Goal: Information Seeking & Learning: Learn about a topic

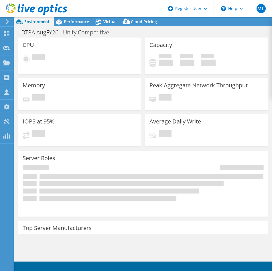
select select "USEast"
select select "USD"
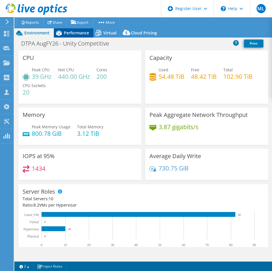
click at [67, 32] on span "Performance" at bounding box center [76, 32] width 25 height 5
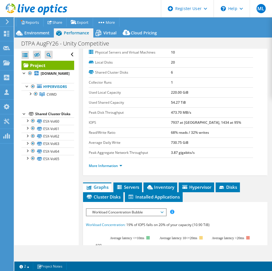
scroll to position [29, 0]
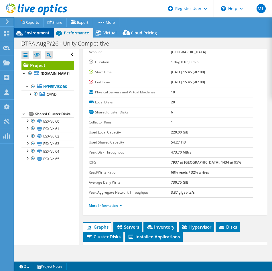
click at [34, 34] on span "Environment" at bounding box center [36, 32] width 25 height 5
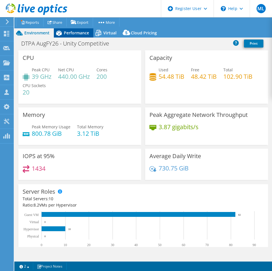
click at [61, 34] on icon at bounding box center [59, 33] width 6 height 5
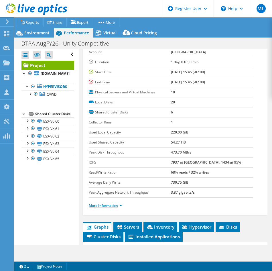
click at [106, 207] on link "More Information" at bounding box center [105, 205] width 33 height 5
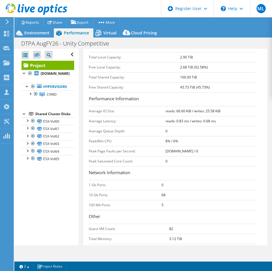
scroll to position [200, 0]
click at [27, 95] on link "CVWD" at bounding box center [47, 93] width 53 height 7
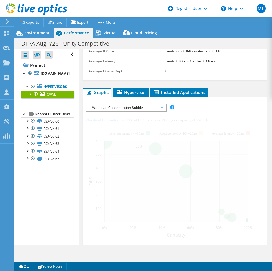
scroll to position [140, 0]
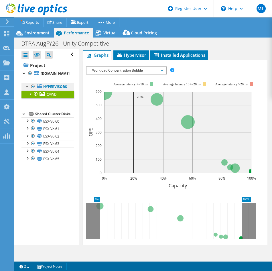
click at [47, 87] on link "Hypervisors" at bounding box center [47, 86] width 53 height 7
click at [28, 86] on div at bounding box center [27, 86] width 6 height 6
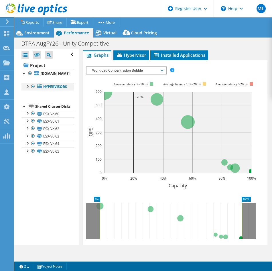
click at [28, 86] on div at bounding box center [27, 86] width 6 height 6
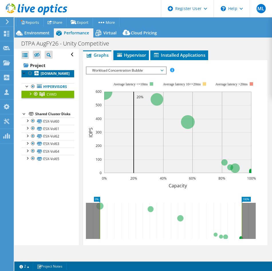
click at [51, 74] on b "[DOMAIN_NAME]" at bounding box center [55, 73] width 29 height 5
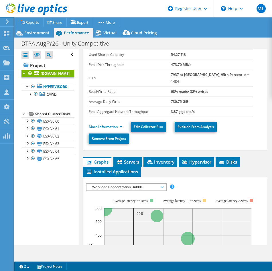
scroll to position [85, 0]
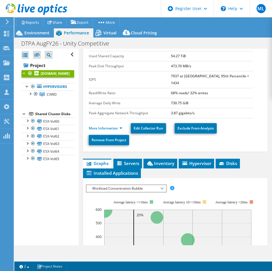
click at [150, 185] on span "Workload Concentration Bubble" at bounding box center [126, 188] width 74 height 7
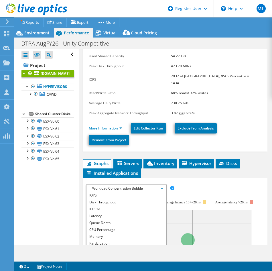
click at [230, 184] on div "IOPS Disk Throughput IO Size Latency Queue Depth CPU Percentage Memory Page Fau…" at bounding box center [175, 188] width 178 height 8
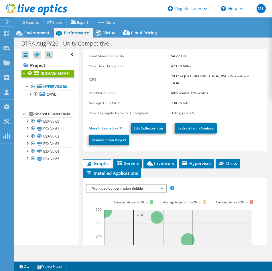
scroll to position [0, 0]
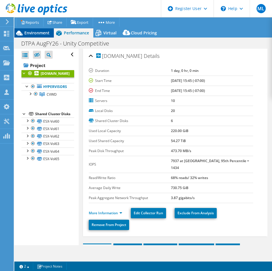
click at [46, 34] on span "Environment" at bounding box center [36, 32] width 25 height 5
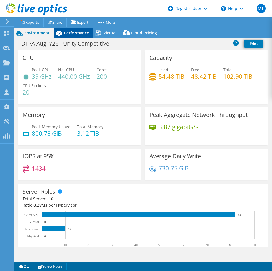
click at [80, 34] on span "Performance" at bounding box center [76, 32] width 25 height 5
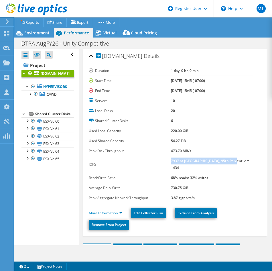
drag, startPoint x: 169, startPoint y: 162, endPoint x: 235, endPoint y: 162, distance: 66.1
click at [235, 162] on td "7937 at [GEOGRAPHIC_DATA], 95th Percentile = 1434" at bounding box center [212, 164] width 82 height 17
drag, startPoint x: 235, startPoint y: 162, endPoint x: 230, endPoint y: 162, distance: 4.9
click at [234, 162] on td "7937 at [GEOGRAPHIC_DATA], 95th Percentile = 1434" at bounding box center [212, 164] width 82 height 17
drag, startPoint x: 228, startPoint y: 162, endPoint x: 163, endPoint y: 163, distance: 64.9
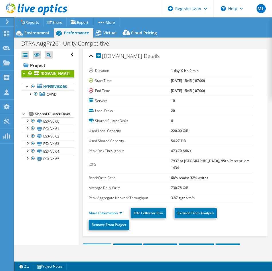
click at [163, 163] on tr "IOPS 7937 at [GEOGRAPHIC_DATA], 95th Percentile = 1434" at bounding box center [171, 164] width 164 height 17
click at [163, 163] on label "IOPS" at bounding box center [130, 164] width 82 height 6
drag, startPoint x: 187, startPoint y: 169, endPoint x: 164, endPoint y: 160, distance: 24.7
click at [164, 160] on tbody "IOPS 7937 at [GEOGRAPHIC_DATA], 95th Percentile = 1434 Read/Write Ratio 68% rea…" at bounding box center [171, 179] width 164 height 47
click at [164, 161] on label "IOPS" at bounding box center [130, 164] width 82 height 6
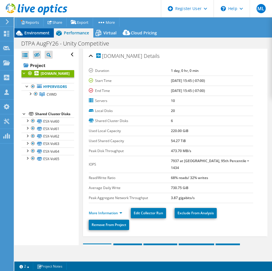
click at [44, 37] on div "Environment" at bounding box center [33, 32] width 39 height 9
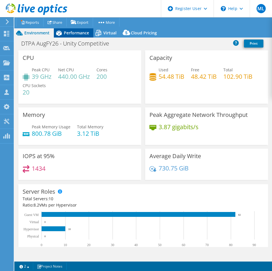
click at [62, 34] on icon at bounding box center [59, 33] width 10 height 10
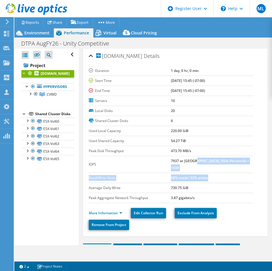
drag, startPoint x: 191, startPoint y: 162, endPoint x: 215, endPoint y: 167, distance: 24.5
click at [215, 167] on tbody "IOPS 7937 at [GEOGRAPHIC_DATA], 95th Percentile = 1434 Read/Write Ratio 68% rea…" at bounding box center [171, 179] width 164 height 47
click at [215, 172] on td "68% reads/ 32% writes" at bounding box center [212, 177] width 82 height 10
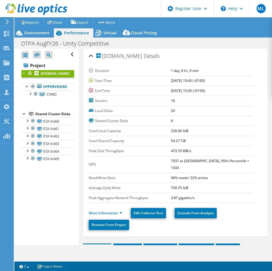
drag, startPoint x: 197, startPoint y: 168, endPoint x: 166, endPoint y: 161, distance: 31.8
click at [166, 161] on tbody "IOPS 7937 at [GEOGRAPHIC_DATA], 95th Percentile = 1434 Read/Write Ratio 68% rea…" at bounding box center [171, 179] width 164 height 47
click at [166, 161] on label "IOPS" at bounding box center [130, 164] width 82 height 6
drag, startPoint x: 166, startPoint y: 161, endPoint x: 207, endPoint y: 170, distance: 41.9
click at [207, 170] on tbody "IOPS 7937 at [GEOGRAPHIC_DATA], 95th Percentile = 1434 Read/Write Ratio 68% rea…" at bounding box center [171, 179] width 164 height 47
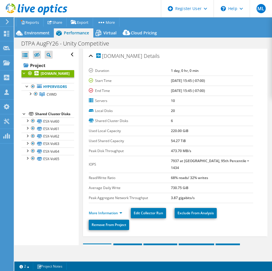
click at [207, 172] on td "68% reads/ 32% writes" at bounding box center [212, 177] width 82 height 10
drag, startPoint x: 207, startPoint y: 170, endPoint x: 165, endPoint y: 163, distance: 42.4
click at [165, 163] on tbody "IOPS 7937 at [GEOGRAPHIC_DATA], 95th Percentile = 1434 Read/Write Ratio 68% rea…" at bounding box center [171, 179] width 164 height 47
click at [165, 163] on label "IOPS" at bounding box center [130, 164] width 82 height 6
drag, startPoint x: 165, startPoint y: 163, endPoint x: 205, endPoint y: 171, distance: 40.9
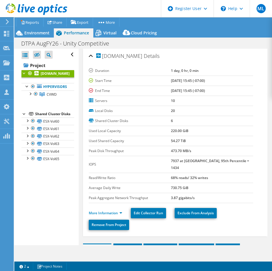
click at [205, 171] on tbody "IOPS 7937 at [GEOGRAPHIC_DATA], 95th Percentile = 1434 Read/Write Ratio 68% rea…" at bounding box center [171, 179] width 164 height 47
click at [205, 175] on b "68% reads/ 32% writes" at bounding box center [189, 177] width 37 height 5
drag, startPoint x: 205, startPoint y: 171, endPoint x: 157, endPoint y: 159, distance: 49.4
click at [157, 159] on tbody "IOPS 7937 at [GEOGRAPHIC_DATA], 95th Percentile = 1434 Read/Write Ratio 68% rea…" at bounding box center [171, 179] width 164 height 47
click at [157, 161] on label "IOPS" at bounding box center [130, 164] width 82 height 6
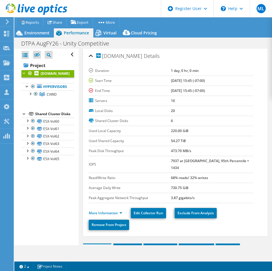
drag, startPoint x: 157, startPoint y: 159, endPoint x: 228, endPoint y: 174, distance: 72.3
click at [228, 174] on tbody "IOPS 7937 at [GEOGRAPHIC_DATA], 95th Percentile = 1434 Read/Write Ratio 68% rea…" at bounding box center [171, 179] width 164 height 47
click at [226, 174] on td "68% reads/ 32% writes" at bounding box center [212, 177] width 82 height 10
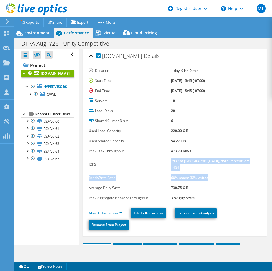
drag, startPoint x: 177, startPoint y: 164, endPoint x: 225, endPoint y: 166, distance: 48.1
click at [225, 166] on tbody "IOPS 7937 at [GEOGRAPHIC_DATA], 95th Percentile = 1434 Read/Write Ratio 68% rea…" at bounding box center [171, 179] width 164 height 47
click at [225, 172] on td "68% reads/ 32% writes" at bounding box center [212, 177] width 82 height 10
drag, startPoint x: 219, startPoint y: 169, endPoint x: 160, endPoint y: 158, distance: 59.3
click at [160, 158] on tbody "IOPS 7937 at [GEOGRAPHIC_DATA], 95th Percentile = 1434 Read/Write Ratio 68% rea…" at bounding box center [171, 179] width 164 height 47
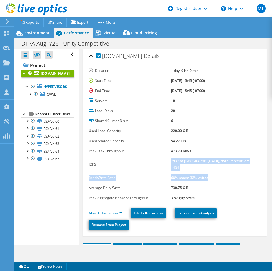
click at [160, 161] on label "IOPS" at bounding box center [130, 164] width 82 height 6
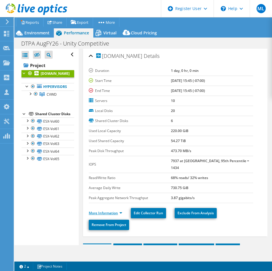
click at [105, 210] on link "More Information" at bounding box center [105, 212] width 33 height 5
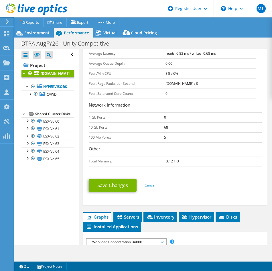
scroll to position [257, 0]
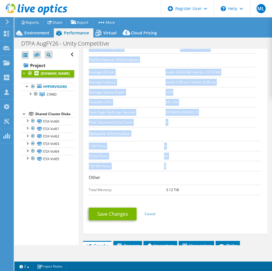
drag, startPoint x: 172, startPoint y: 163, endPoint x: 87, endPoint y: 134, distance: 90.1
click at [87, 134] on div "[DOMAIN_NAME] Details Duration 1 day, 0 hr, 0 min Start Time [DATE] 15:45 (-07:…" at bounding box center [175, 12] width 184 height 442
drag, startPoint x: 87, startPoint y: 134, endPoint x: 90, endPoint y: 136, distance: 3.2
click at [90, 141] on td "1 Gb Ports:" at bounding box center [126, 146] width 75 height 10
drag, startPoint x: 86, startPoint y: 137, endPoint x: 176, endPoint y: 157, distance: 92.6
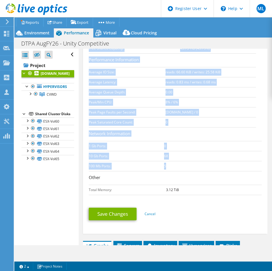
click at [176, 157] on div "[DOMAIN_NAME] Details Duration 1 day, 0 hr, 0 min Start Time [DATE] 15:45 (-07:…" at bounding box center [175, 12] width 184 height 442
click at [176, 161] on td "5" at bounding box center [213, 166] width 98 height 10
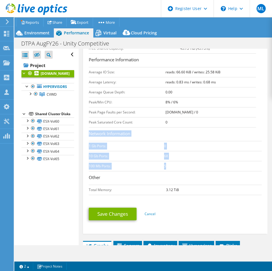
drag, startPoint x: 176, startPoint y: 160, endPoint x: 89, endPoint y: 127, distance: 93.1
click at [89, 130] on div "Network Information 1 Gb Ports: 0 10 Gb Ports: 68 100 Mb Ports: 5 Other Total M…" at bounding box center [175, 162] width 173 height 65
click at [89, 130] on h3 "Network Information" at bounding box center [175, 134] width 173 height 8
drag, startPoint x: 89, startPoint y: 127, endPoint x: 175, endPoint y: 158, distance: 91.4
click at [175, 158] on div "Network Information 1 Gb Ports: 0 10 Gb Ports: 68 100 Mb Ports: 5 Other Total M…" at bounding box center [175, 162] width 173 height 65
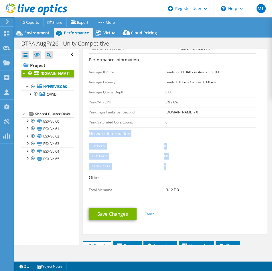
click at [175, 161] on td "5" at bounding box center [213, 166] width 98 height 10
drag, startPoint x: 175, startPoint y: 158, endPoint x: 89, endPoint y: 127, distance: 91.9
click at [89, 130] on div "Network Information 1 Gb Ports: 0 10 Gb Ports: 68 100 Mb Ports: 5 Other Total M…" at bounding box center [175, 162] width 173 height 65
click at [89, 130] on h3 "Network Information" at bounding box center [175, 134] width 173 height 8
drag, startPoint x: 89, startPoint y: 127, endPoint x: 174, endPoint y: 164, distance: 92.5
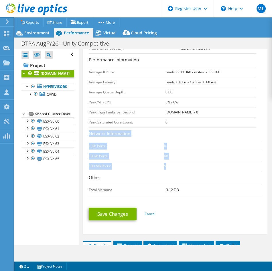
click at [174, 164] on div "Network Information 1 Gb Ports: 0 10 Gb Ports: 68 100 Mb Ports: 5 Other Total M…" at bounding box center [175, 162] width 173 height 65
click at [174, 164] on td "5" at bounding box center [213, 166] width 98 height 10
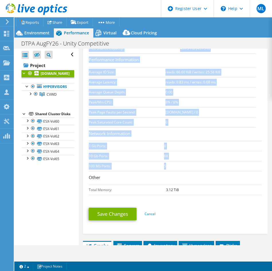
drag, startPoint x: 174, startPoint y: 164, endPoint x: 88, endPoint y: 138, distance: 89.2
click at [88, 138] on div "[DOMAIN_NAME] Details Duration 1 day, 0 hr, 0 min Start Time [DATE] 15:45 (-07:…" at bounding box center [175, 12] width 184 height 442
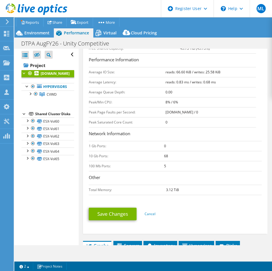
click at [88, 138] on div "[DOMAIN_NAME] Details Duration 1 day, 0 hr, 0 min Start Time [DATE] 15:45 (-07:…" at bounding box center [175, 12] width 184 height 442
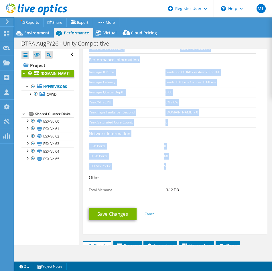
drag, startPoint x: 88, startPoint y: 138, endPoint x: 192, endPoint y: 162, distance: 106.7
click at [192, 162] on div "[DOMAIN_NAME] Details Duration 1 day, 0 hr, 0 min Start Time [DATE] 15:45 (-07:…" at bounding box center [175, 12] width 184 height 442
click at [144, 130] on h3 "Network Information" at bounding box center [175, 134] width 173 height 8
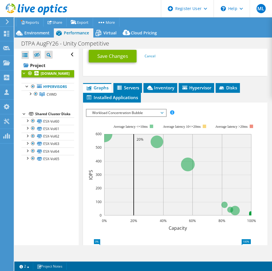
scroll to position [429, 0]
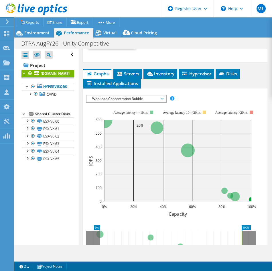
click at [162, 96] on div "Workload Concentration Bubble IOPS Disk Throughput IO Size Latency Queue Depth …" at bounding box center [126, 99] width 81 height 8
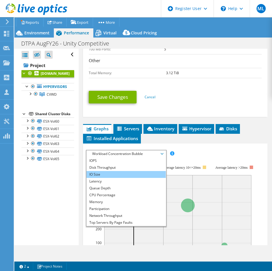
scroll to position [372, 0]
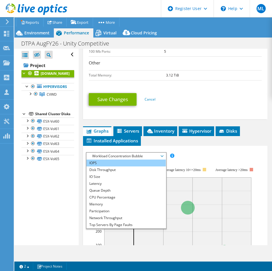
click at [129, 159] on li "IOPS" at bounding box center [125, 162] width 79 height 7
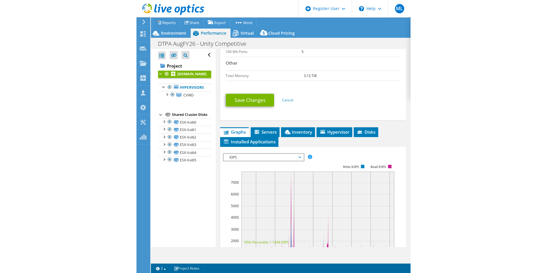
scroll to position [458, 0]
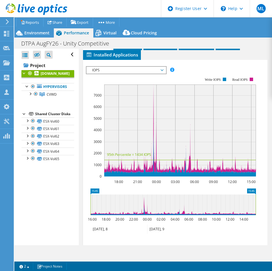
click at [113, 67] on span "IOPS" at bounding box center [126, 70] width 74 height 7
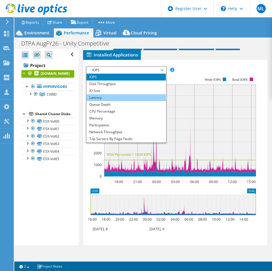
click at [122, 94] on li "Latency" at bounding box center [125, 97] width 79 height 7
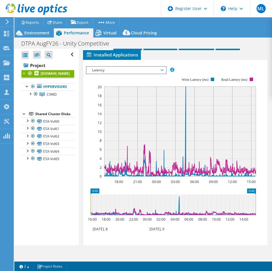
click at [106, 67] on span "Latency" at bounding box center [126, 70] width 74 height 7
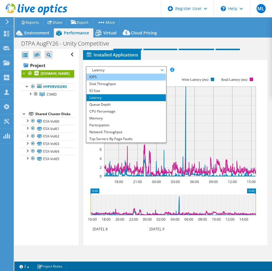
click at [114, 74] on li "IOPS" at bounding box center [125, 77] width 79 height 7
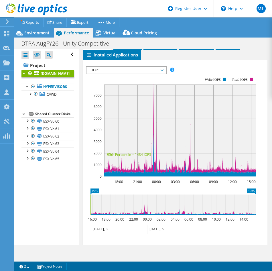
click at [109, 67] on span "IOPS" at bounding box center [126, 70] width 74 height 7
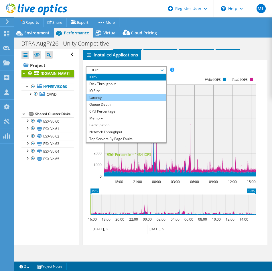
click at [113, 94] on li "Latency" at bounding box center [125, 97] width 79 height 7
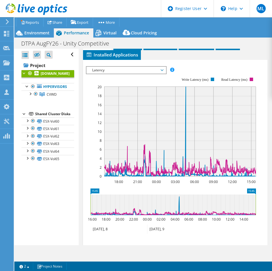
click at [145, 67] on span "Latency" at bounding box center [126, 70] width 74 height 7
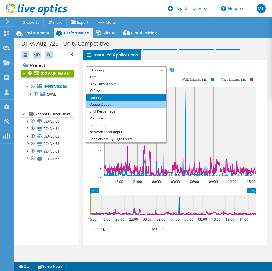
click at [115, 101] on li "Queue Depth" at bounding box center [125, 104] width 79 height 7
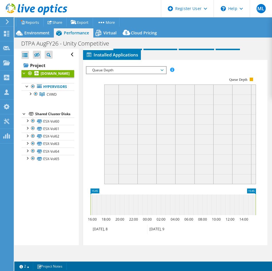
click at [129, 67] on span "Queue Depth" at bounding box center [126, 70] width 74 height 7
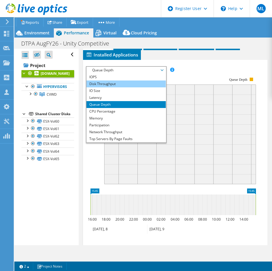
click at [132, 80] on li "Disk Throughput" at bounding box center [125, 83] width 79 height 7
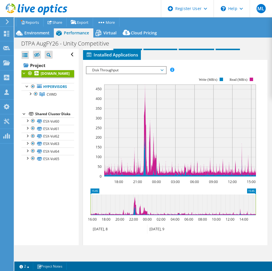
click at [134, 67] on span "Disk Throughput" at bounding box center [126, 70] width 74 height 7
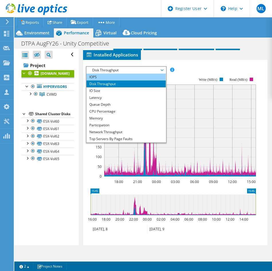
click at [135, 74] on li "IOPS" at bounding box center [125, 77] width 79 height 7
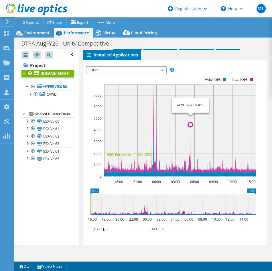
click at [190, 118] on icon at bounding box center [180, 128] width 152 height 89
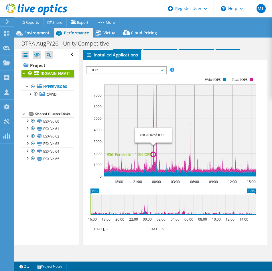
click at [153, 84] on rect at bounding box center [180, 130] width 152 height 92
click at [154, 84] on rect at bounding box center [180, 130] width 152 height 92
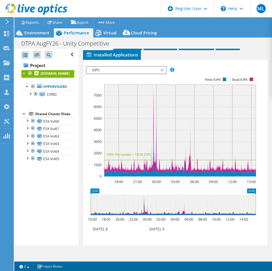
click at [121, 67] on span "IOPS" at bounding box center [126, 70] width 74 height 7
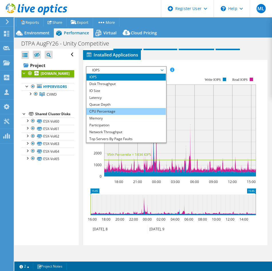
click at [114, 108] on li "CPU Percentage" at bounding box center [125, 111] width 79 height 7
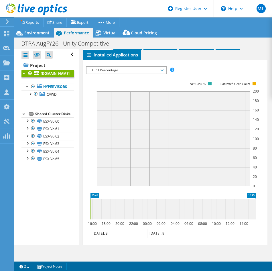
click at [133, 67] on span "CPU Percentage" at bounding box center [126, 70] width 74 height 7
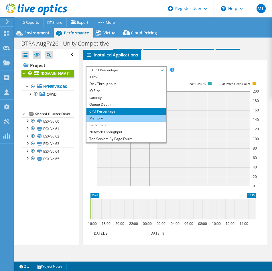
click at [112, 115] on li "Memory" at bounding box center [125, 118] width 79 height 7
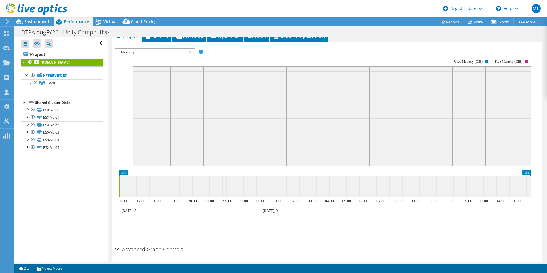
scroll to position [179, 0]
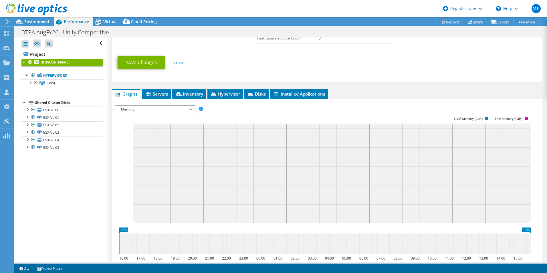
click at [174, 108] on span "Memory" at bounding box center [155, 109] width 74 height 7
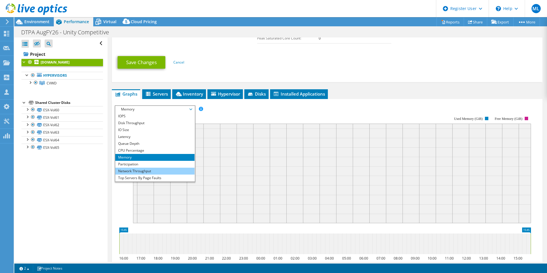
click at [168, 168] on li "Network Throughput" at bounding box center [154, 171] width 79 height 7
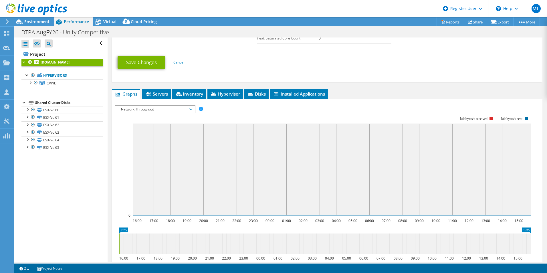
click at [169, 106] on span "Network Throughput" at bounding box center [155, 109] width 74 height 7
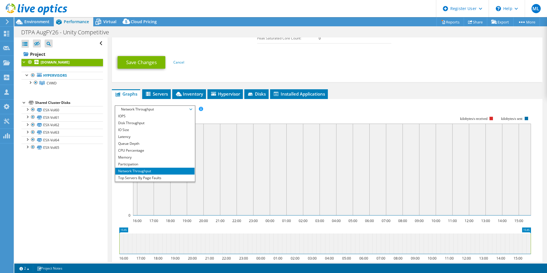
scroll to position [21, 0]
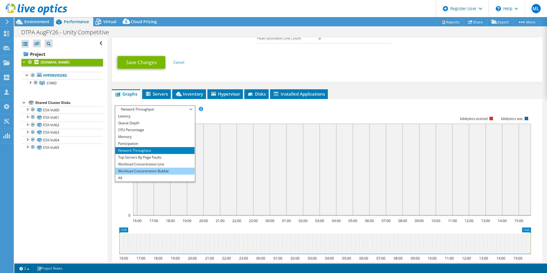
click at [160, 171] on li "Workload Concentration Bubble" at bounding box center [154, 171] width 79 height 7
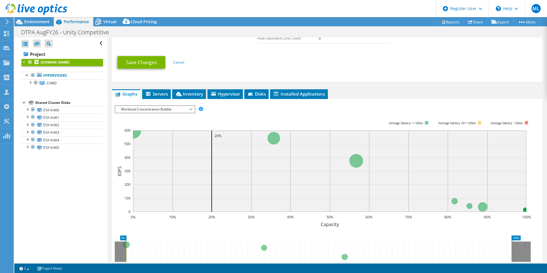
click at [167, 111] on span "Workload Concentration Bubble" at bounding box center [155, 109] width 74 height 7
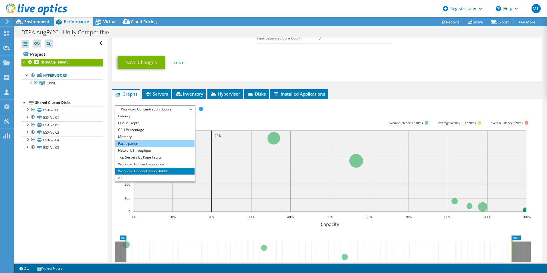
click at [155, 140] on li "Participation" at bounding box center [154, 143] width 79 height 7
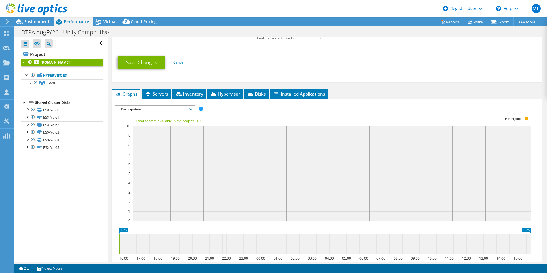
click at [155, 110] on span "Participation" at bounding box center [155, 109] width 74 height 7
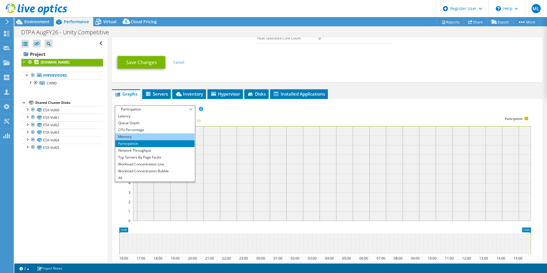
click at [152, 133] on li "Memory" at bounding box center [154, 136] width 79 height 7
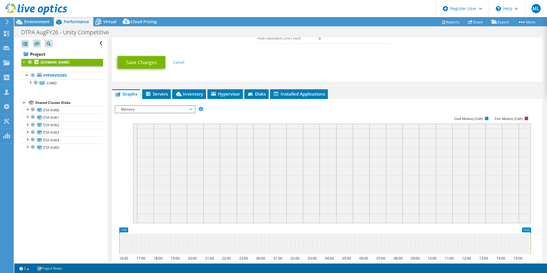
click at [271, 118] on rect at bounding box center [486, 118] width 3 height 3
click at [199, 180] on rect at bounding box center [332, 174] width 398 height 100
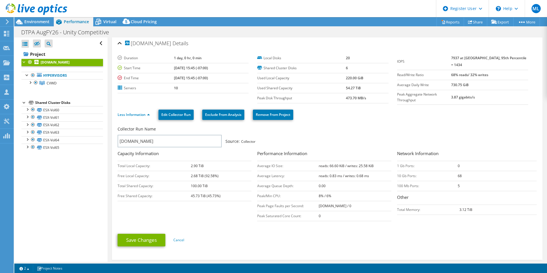
scroll to position [0, 0]
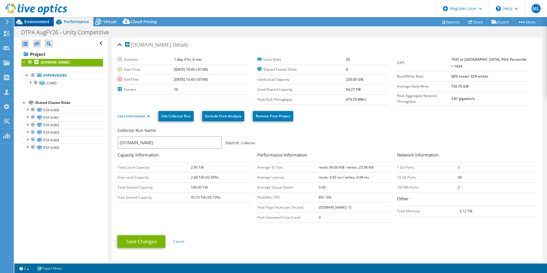
click at [43, 20] on span "Environment" at bounding box center [36, 21] width 25 height 5
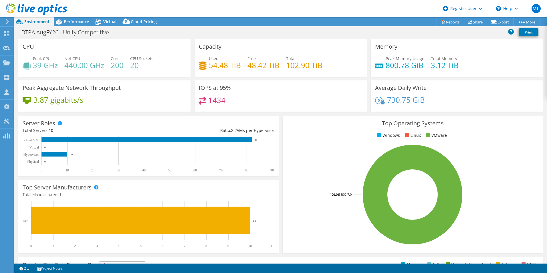
click at [271, 59] on span "Peak Memory Usage" at bounding box center [405, 58] width 39 height 5
click at [79, 23] on span "Performance" at bounding box center [76, 21] width 25 height 5
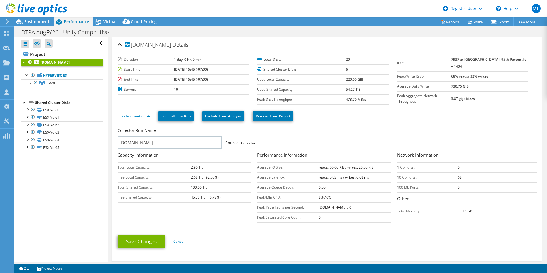
click at [130, 115] on link "Less Information" at bounding box center [134, 116] width 32 height 5
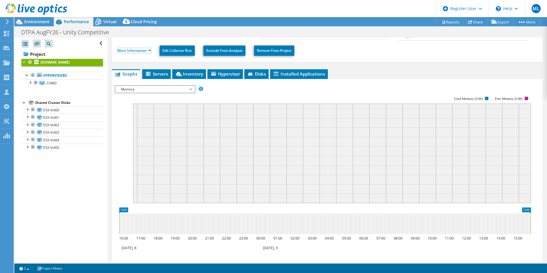
scroll to position [29, 0]
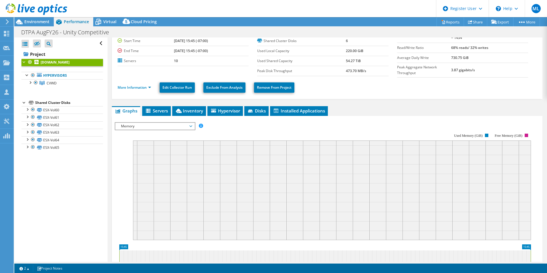
click at [188, 124] on span "Memory" at bounding box center [155, 126] width 74 height 7
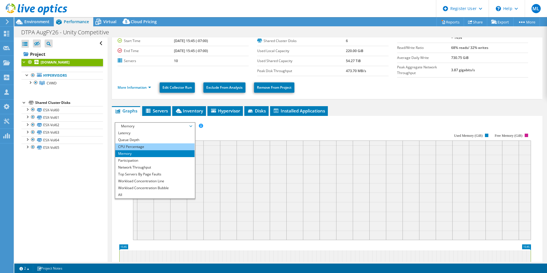
click at [158, 146] on li "CPU Percentage" at bounding box center [154, 146] width 79 height 7
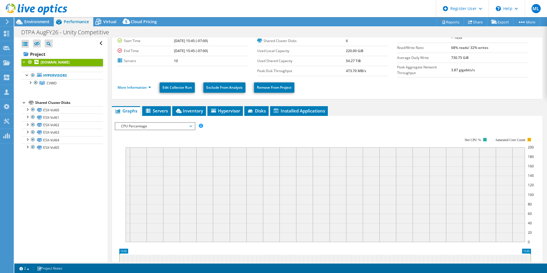
click at [161, 128] on span "CPU Percentage" at bounding box center [155, 126] width 74 height 7
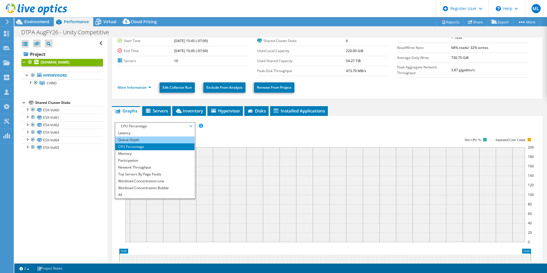
click at [160, 140] on li "Queue Depth" at bounding box center [154, 139] width 79 height 7
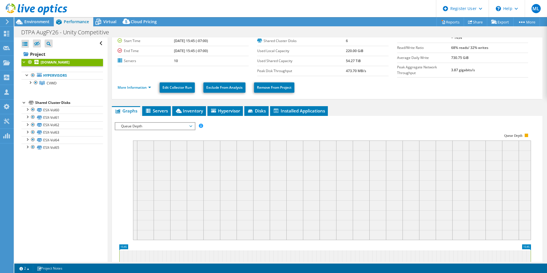
click at [159, 126] on span "Queue Depth" at bounding box center [155, 126] width 74 height 7
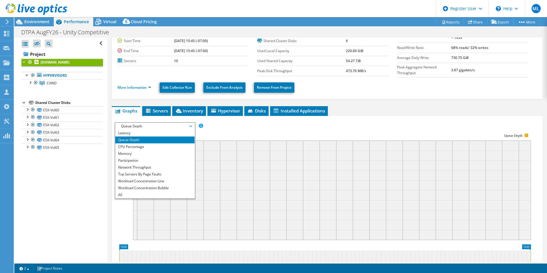
click at [157, 136] on li "Queue Depth" at bounding box center [154, 139] width 79 height 7
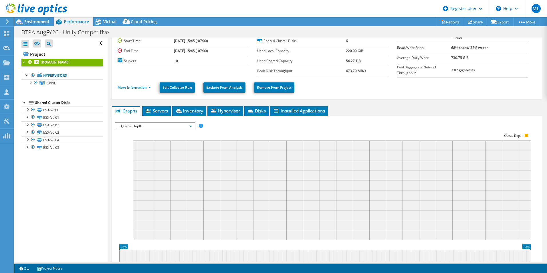
click at [157, 132] on rect at bounding box center [323, 183] width 416 height 114
click at [161, 124] on span "Queue Depth" at bounding box center [155, 126] width 74 height 7
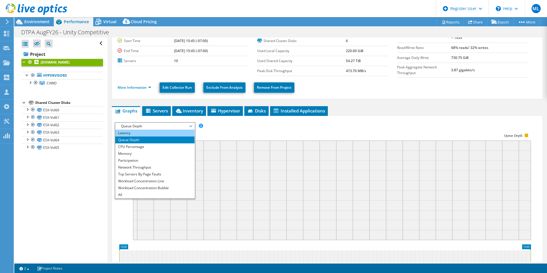
click at [154, 132] on li "Latency" at bounding box center [154, 133] width 79 height 7
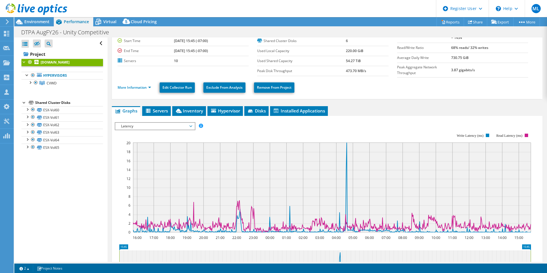
click at [184, 127] on span "Latency" at bounding box center [155, 126] width 74 height 7
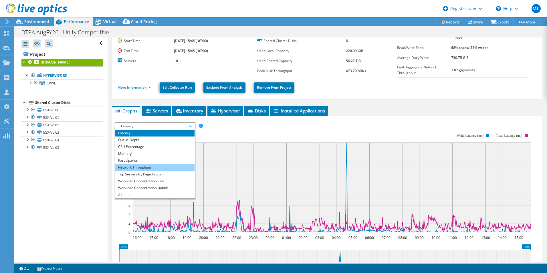
scroll to position [86, 0]
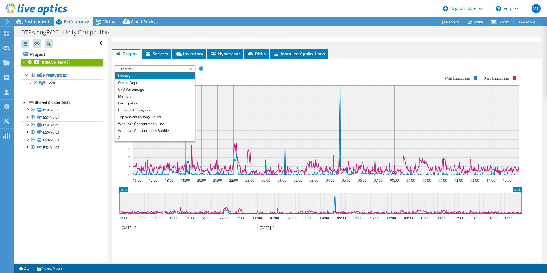
click at [229, 69] on rect at bounding box center [317, 125] width 404 height 114
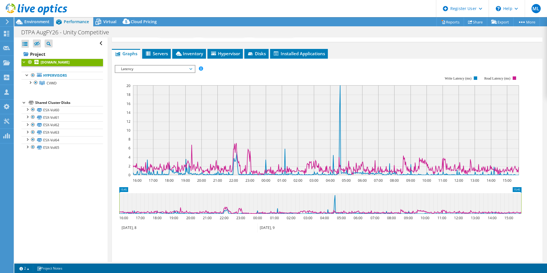
click at [149, 68] on span "Latency" at bounding box center [155, 68] width 74 height 7
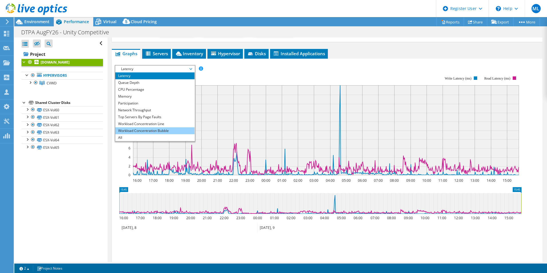
click at [153, 131] on li "Workload Concentration Bubble" at bounding box center [154, 130] width 79 height 7
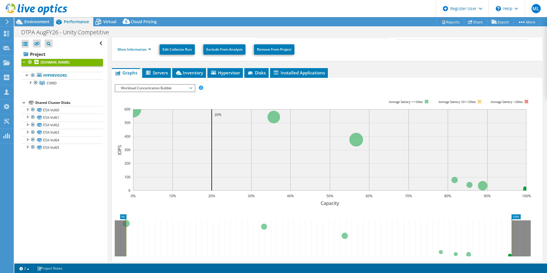
scroll to position [57, 0]
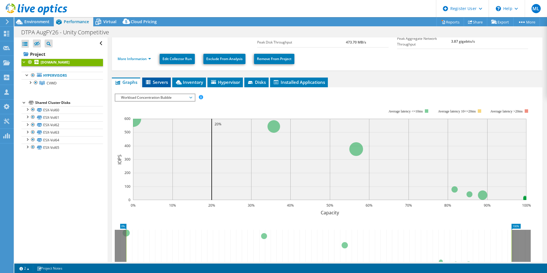
click at [165, 80] on span "Servers" at bounding box center [156, 82] width 23 height 6
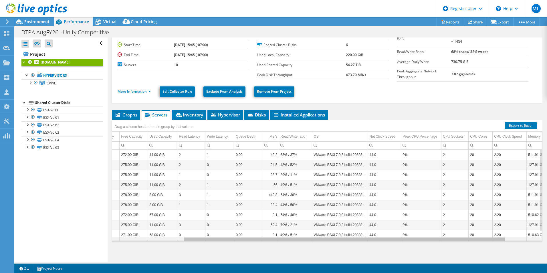
scroll to position [0, 0]
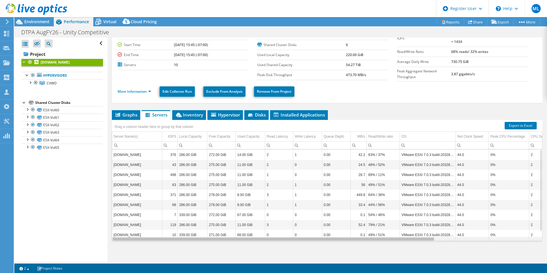
drag, startPoint x: 415, startPoint y: 239, endPoint x: 540, endPoint y: 238, distance: 125.6
click at [271, 238] on body "ML Dell User [PERSON_NAME] [EMAIL_ADDRESS][DOMAIN_NAME] Dell My Profile Log Out…" at bounding box center [273, 136] width 547 height 273
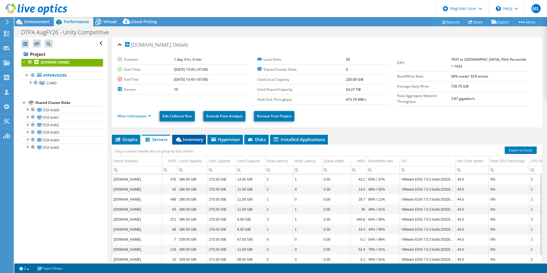
click at [197, 141] on li "Inventory" at bounding box center [189, 140] width 34 height 10
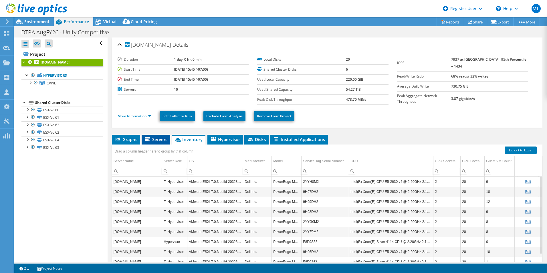
click at [159, 139] on span "Servers" at bounding box center [155, 139] width 23 height 6
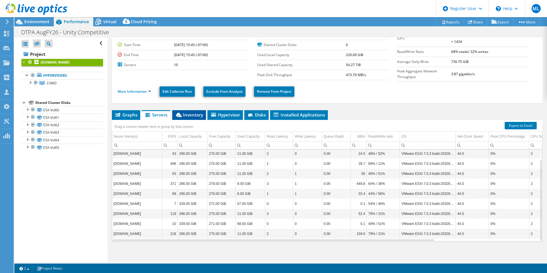
click at [203, 116] on span "Inventory" at bounding box center [189, 115] width 28 height 6
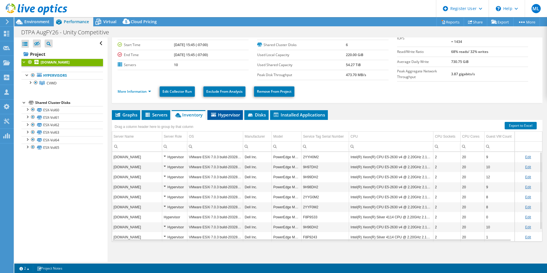
click at [228, 116] on span "Hypervisor" at bounding box center [225, 115] width 30 height 6
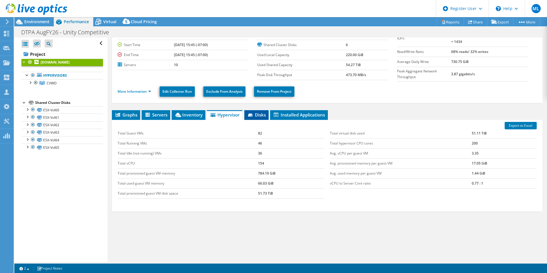
click at [261, 115] on span "Disks" at bounding box center [256, 115] width 19 height 6
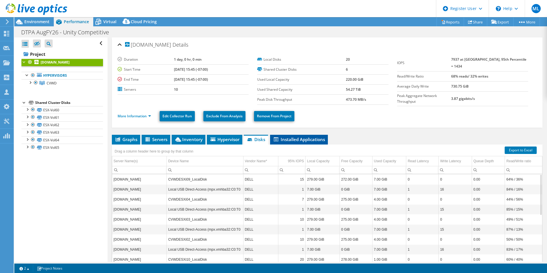
click at [271, 141] on li "Installed Applications" at bounding box center [299, 140] width 58 height 10
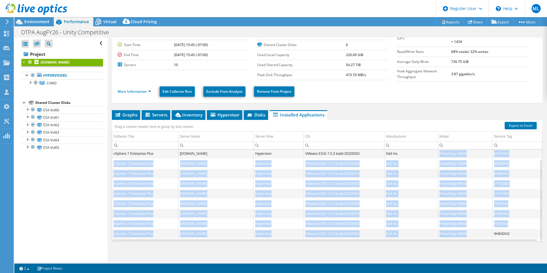
drag, startPoint x: 437, startPoint y: 152, endPoint x: 474, endPoint y: 233, distance: 89.5
click at [271, 233] on tbody "vSphere 7 Enterprise Plus [DOMAIN_NAME] Hypervisor VMware ESXi 7.0.3 build-2032…" at bounding box center [327, 188] width 430 height 100
click at [271, 233] on td "PowerEdge M630" at bounding box center [465, 234] width 55 height 10
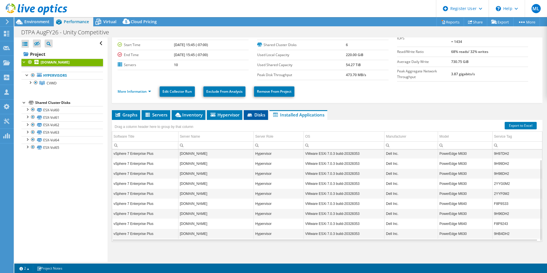
click at [264, 116] on li "Disks" at bounding box center [256, 115] width 24 height 10
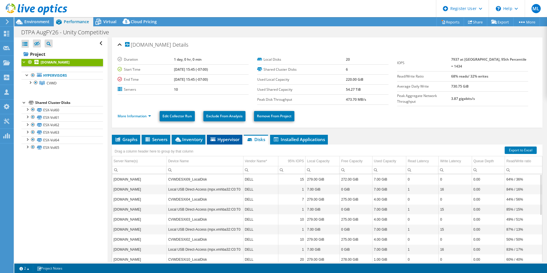
click at [233, 136] on span "Hypervisor" at bounding box center [225, 139] width 30 height 6
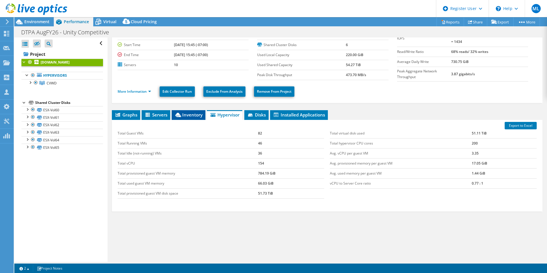
click at [190, 112] on span "Inventory" at bounding box center [188, 115] width 28 height 6
